Goal: Find specific page/section: Find specific page/section

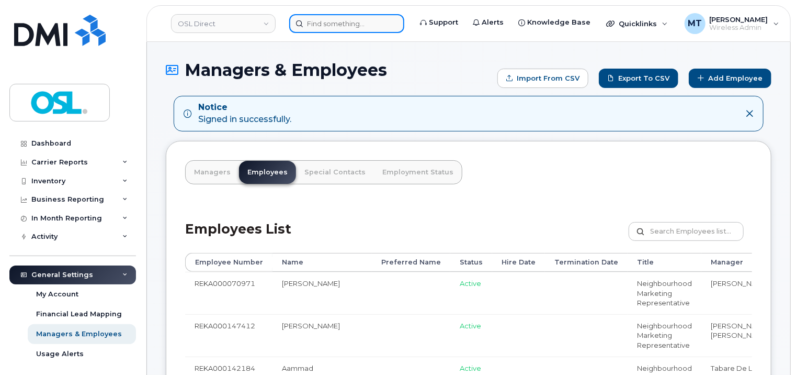
drag, startPoint x: 318, startPoint y: 20, endPoint x: 360, endPoint y: 27, distance: 42.4
click at [322, 21] on input at bounding box center [346, 23] width 115 height 19
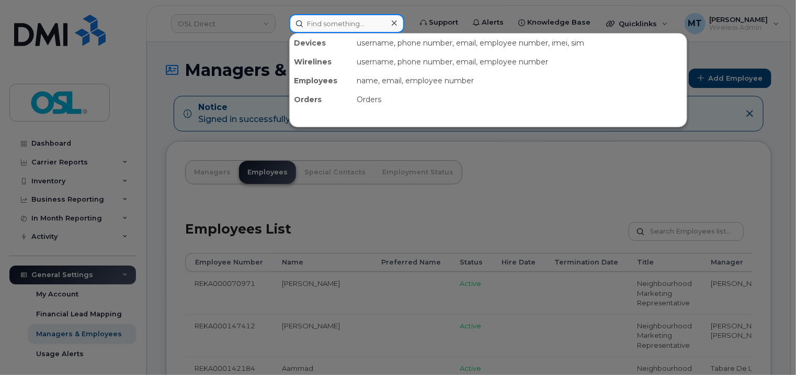
paste input "[PERSON_NAME][EMAIL_ADDRESS][DOMAIN_NAME]"
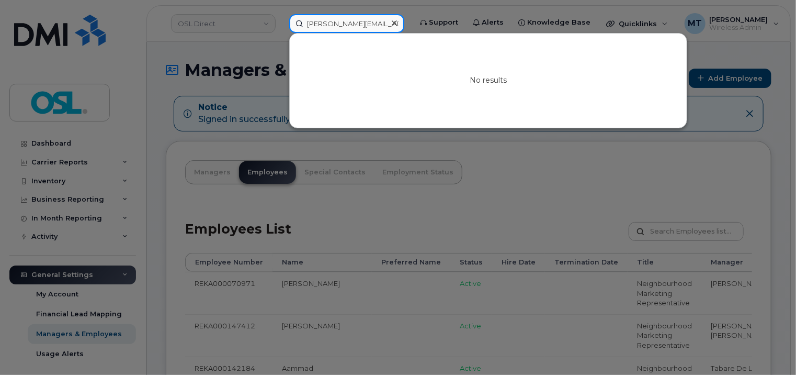
drag, startPoint x: 318, startPoint y: 23, endPoint x: 273, endPoint y: 26, distance: 45.1
click at [281, 26] on div "sukhpreet.singh2@osldirect.com No results" at bounding box center [347, 23] width 132 height 19
click at [325, 21] on input "[PERSON_NAME][EMAIL_ADDRESS][DOMAIN_NAME]" at bounding box center [346, 23] width 115 height 19
click at [321, 23] on input "[PERSON_NAME][EMAIL_ADDRESS][DOMAIN_NAME]" at bounding box center [346, 23] width 115 height 19
type input "[PERSON_NAME][EMAIL_ADDRESS][DOMAIN_NAME]"
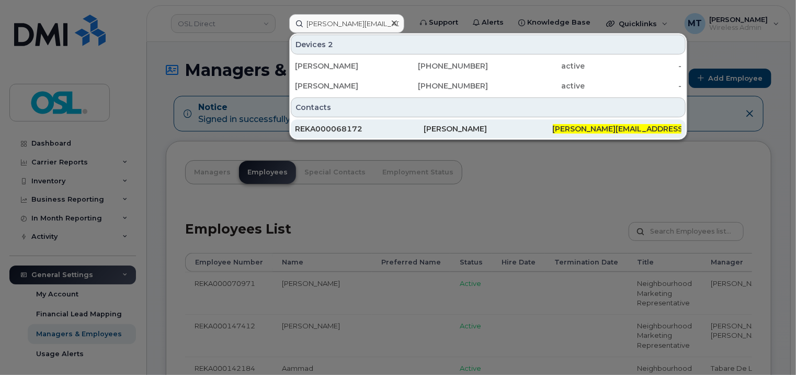
click at [400, 128] on div "REKA000068172" at bounding box center [359, 128] width 129 height 10
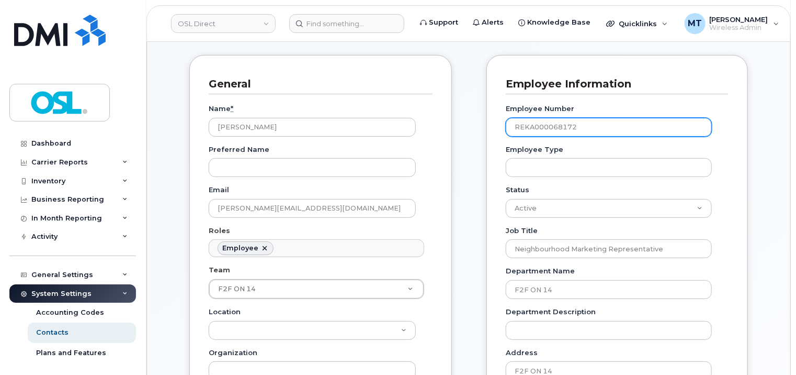
scroll to position [105, 0]
